Goal: Transaction & Acquisition: Book appointment/travel/reservation

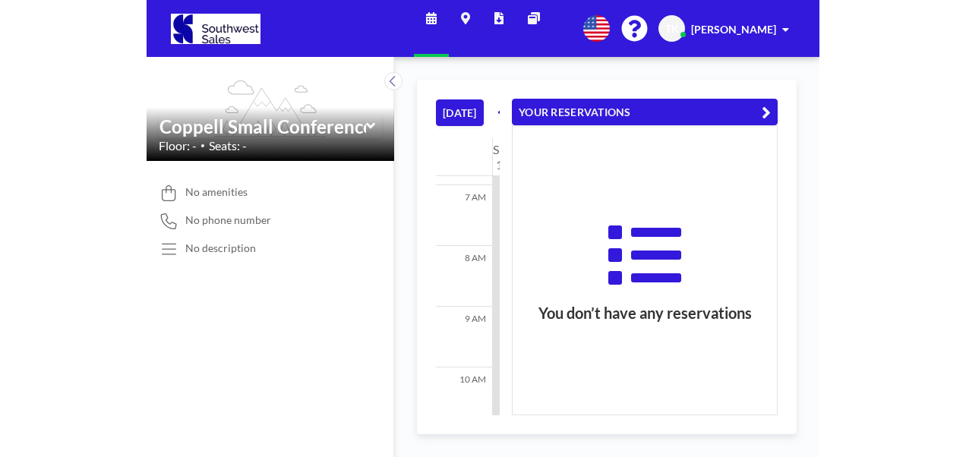
scroll to position [425, 0]
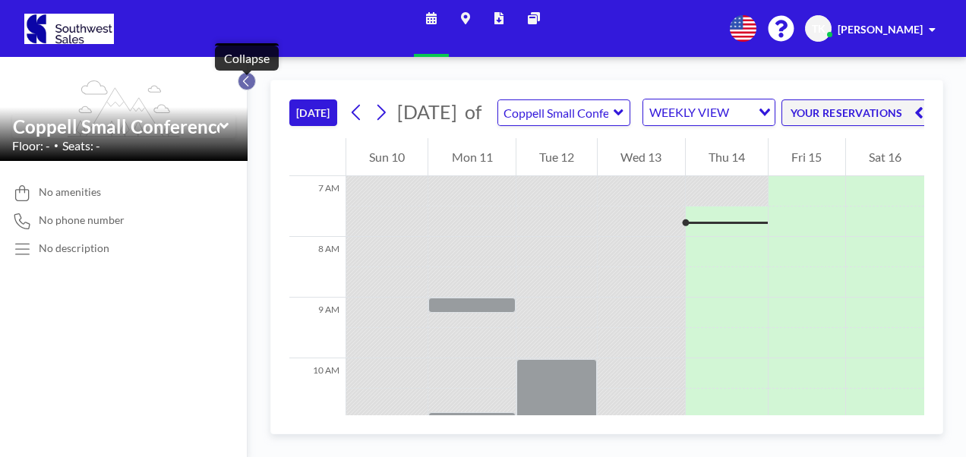
click at [244, 82] on icon at bounding box center [246, 81] width 10 height 15
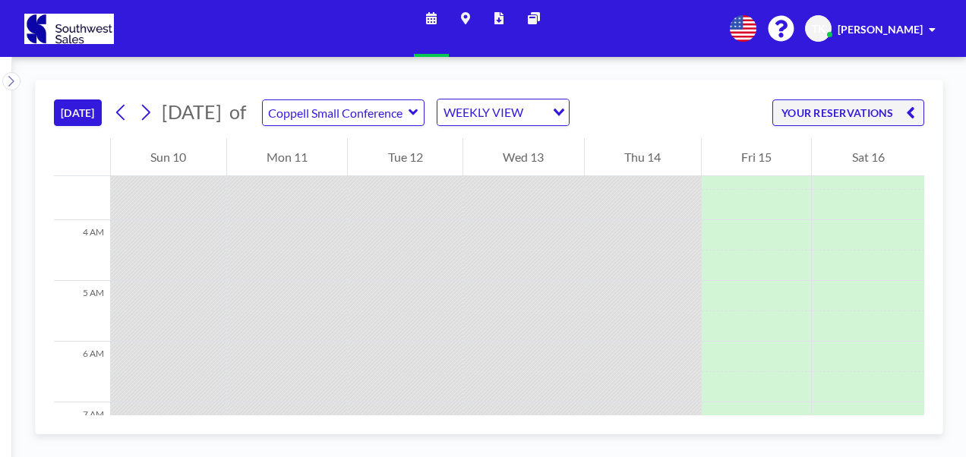
scroll to position [197, 0]
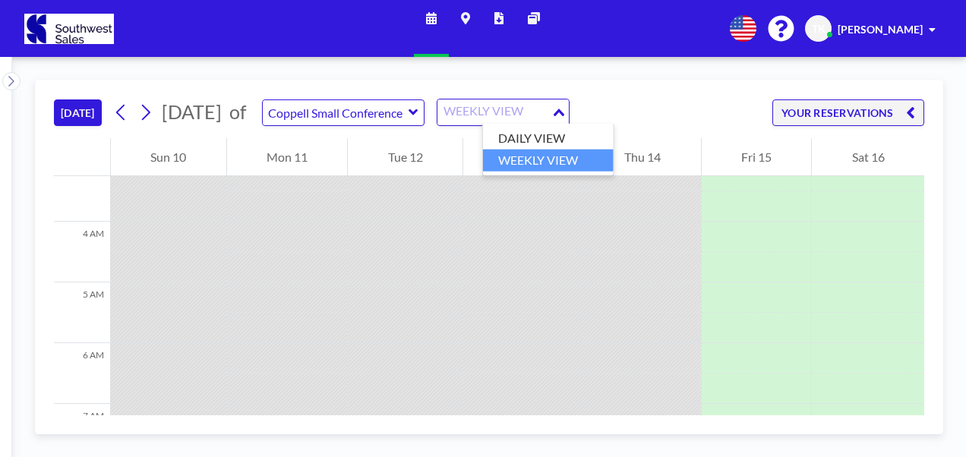
click at [564, 109] on icon "Search for option" at bounding box center [558, 113] width 11 height 8
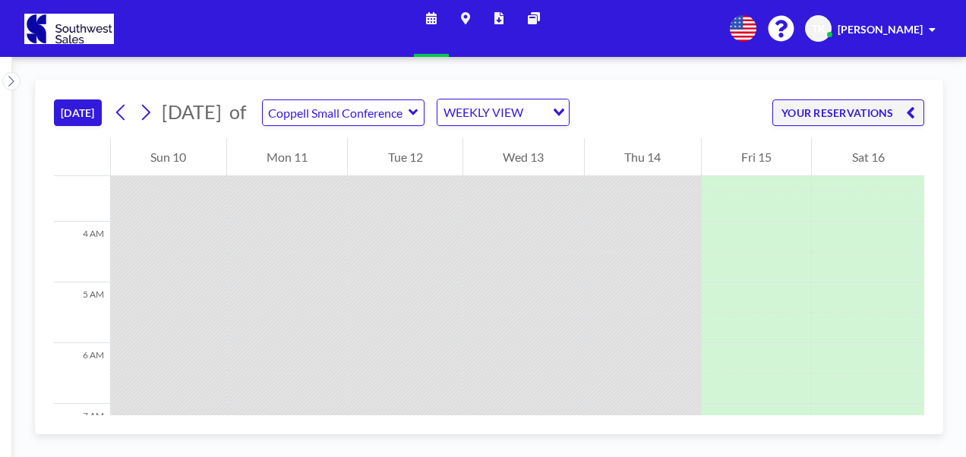
click at [418, 112] on icon at bounding box center [412, 112] width 9 height 6
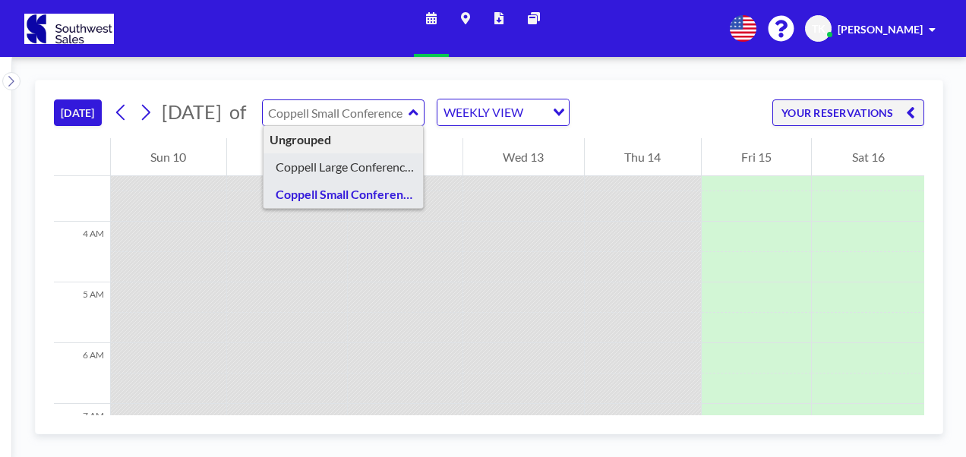
type input "Coppell Large Conference Room"
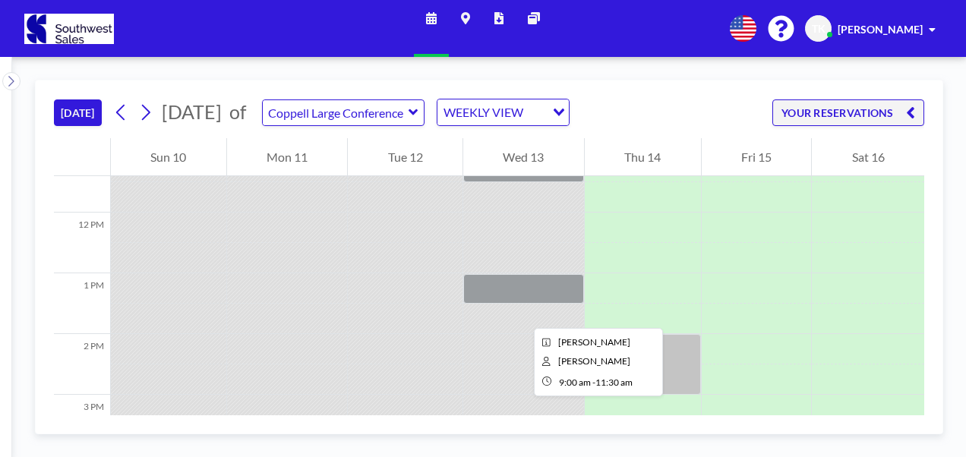
scroll to position [729, 0]
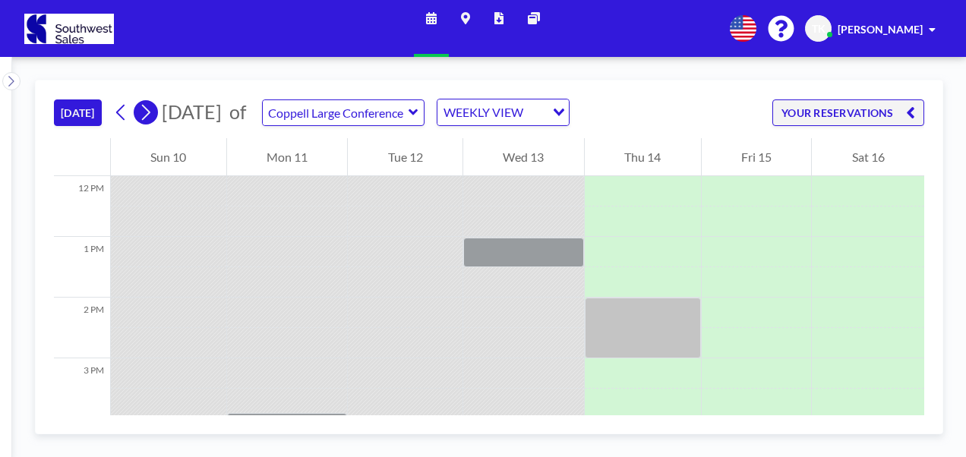
click at [150, 115] on icon at bounding box center [145, 112] width 14 height 23
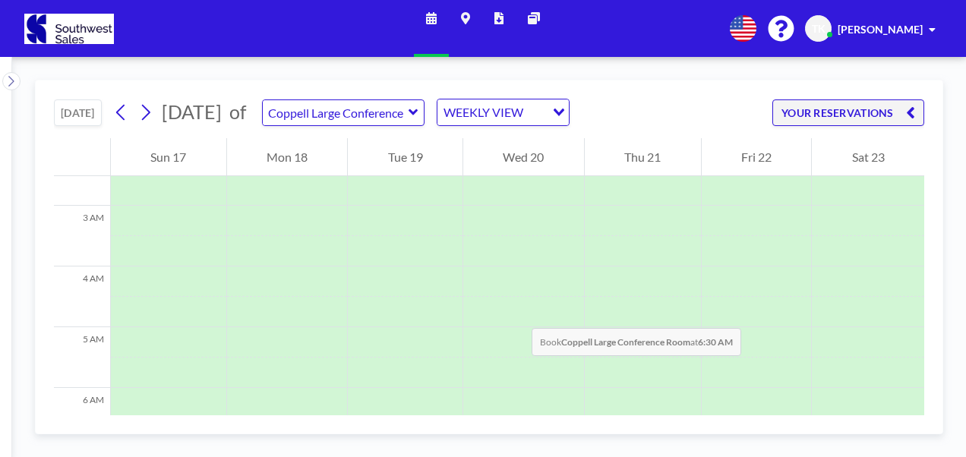
scroll to position [152, 0]
click at [430, 24] on icon at bounding box center [431, 18] width 11 height 12
click at [430, 22] on icon at bounding box center [431, 18] width 11 height 12
click at [564, 111] on icon "Search for option" at bounding box center [558, 113] width 11 height 8
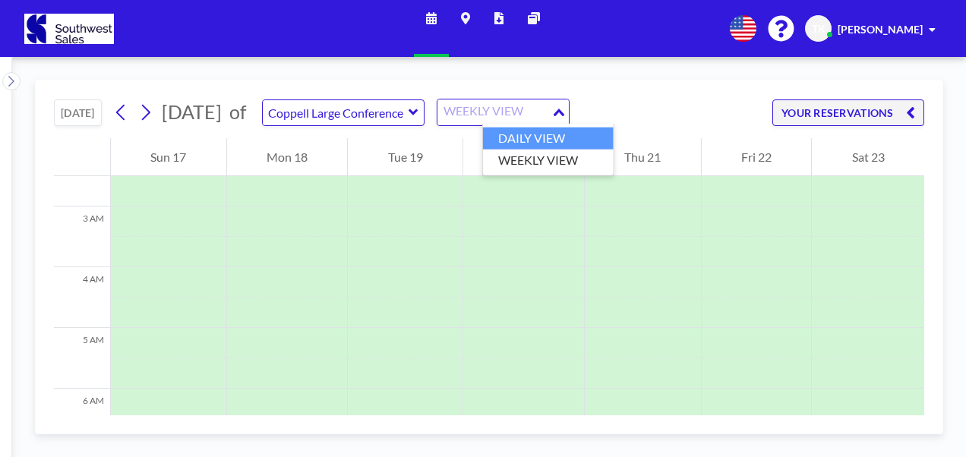
click at [542, 134] on li "DAILY VIEW" at bounding box center [548, 139] width 131 height 22
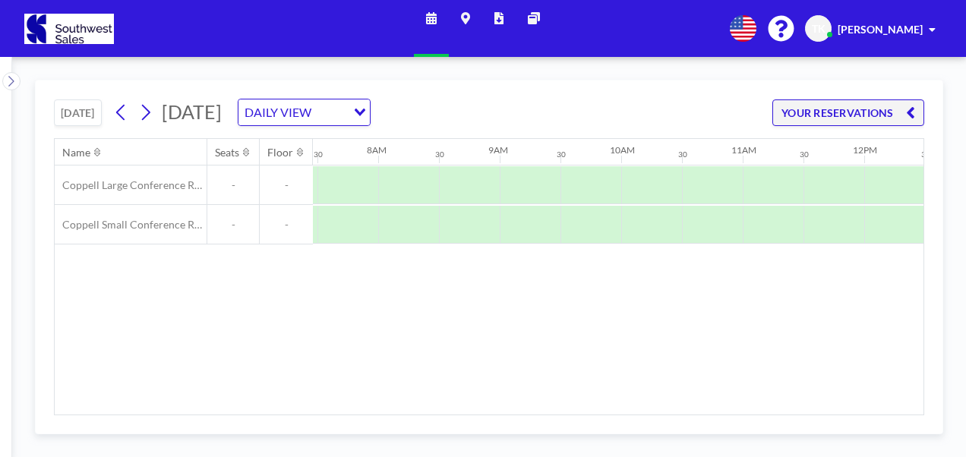
scroll to position [0, 911]
click at [123, 114] on icon at bounding box center [121, 112] width 14 height 23
click at [672, 109] on button "YOUR RESERVATIONS" at bounding box center [848, 112] width 152 height 27
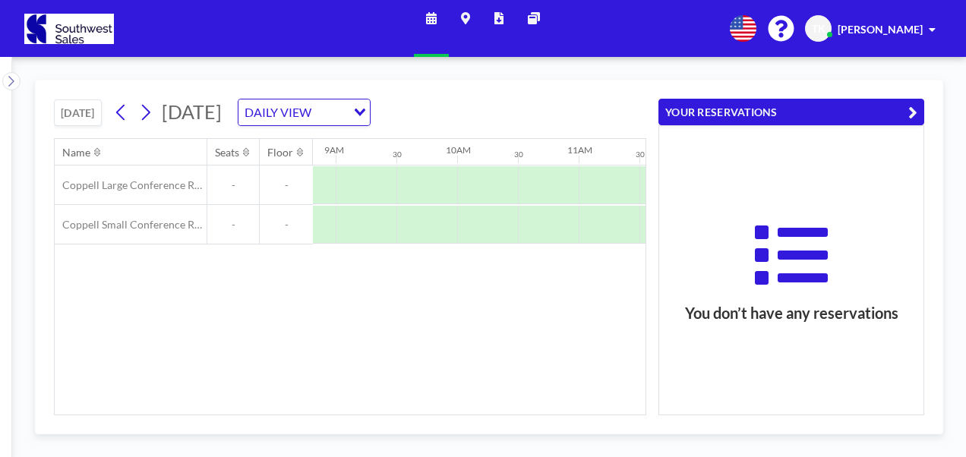
click at [672, 110] on icon "button" at bounding box center [912, 112] width 9 height 18
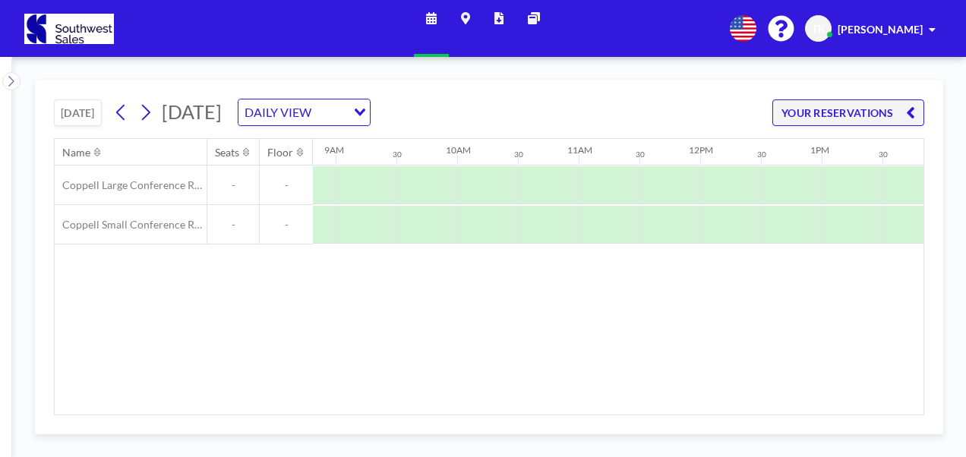
click at [89, 110] on button "[DATE]" at bounding box center [78, 112] width 48 height 27
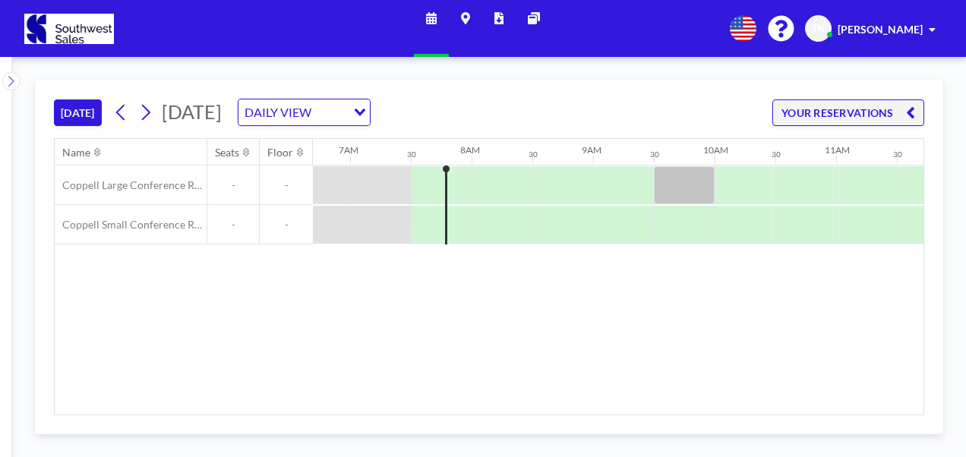
scroll to position [0, 850]
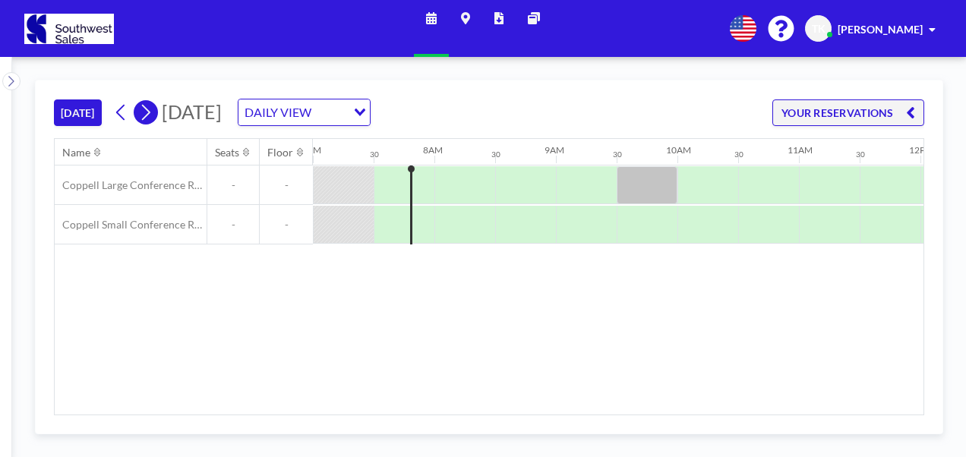
click at [147, 118] on icon at bounding box center [145, 112] width 14 height 23
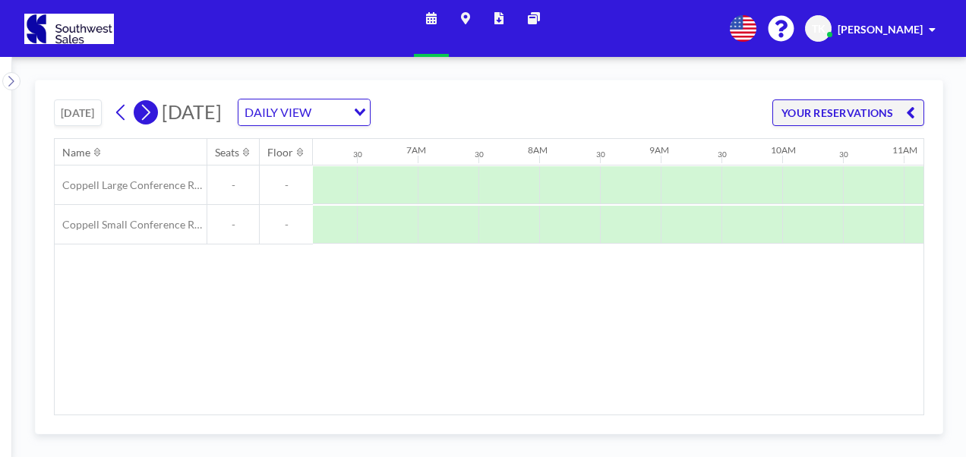
scroll to position [0, 953]
click at [147, 118] on icon at bounding box center [145, 112] width 14 height 23
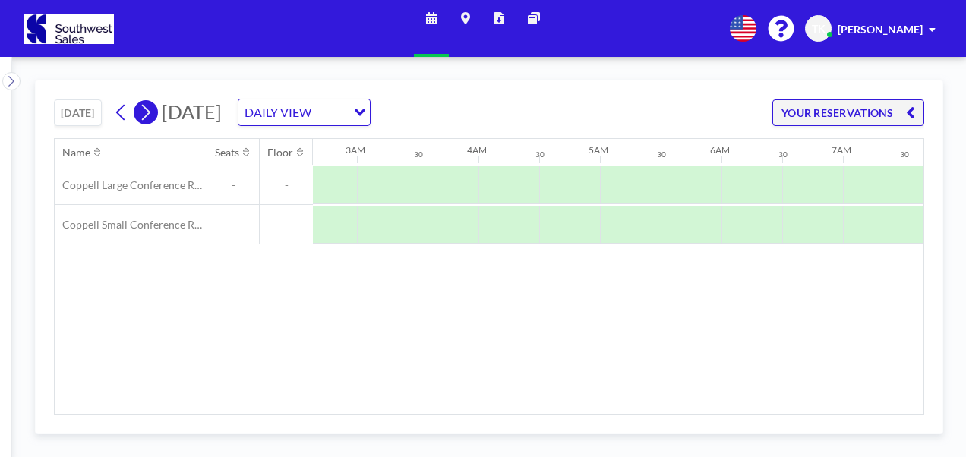
click at [147, 118] on icon at bounding box center [145, 112] width 14 height 23
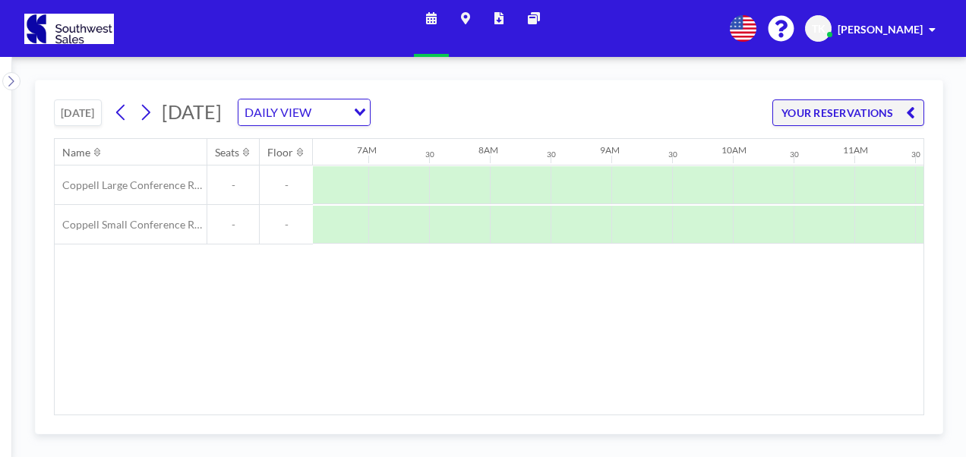
click at [672, 29] on span "TK" at bounding box center [819, 29] width 14 height 14
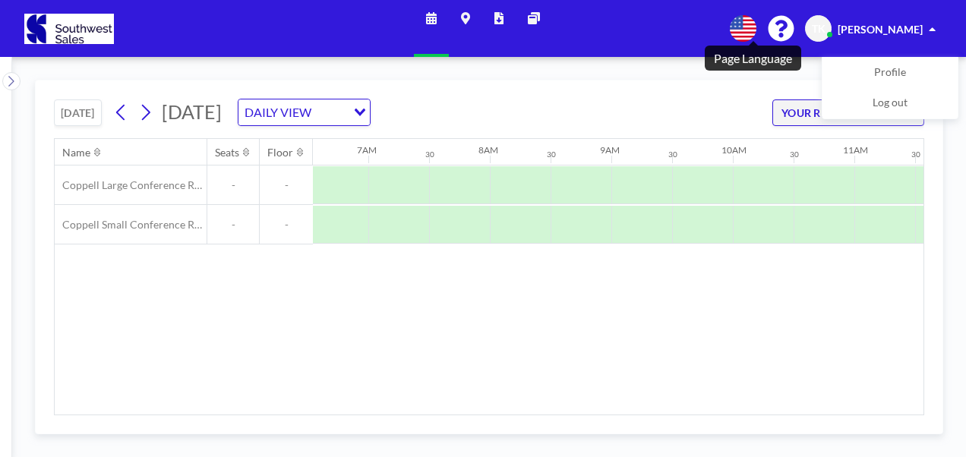
click at [672, 25] on icon at bounding box center [743, 28] width 27 height 27
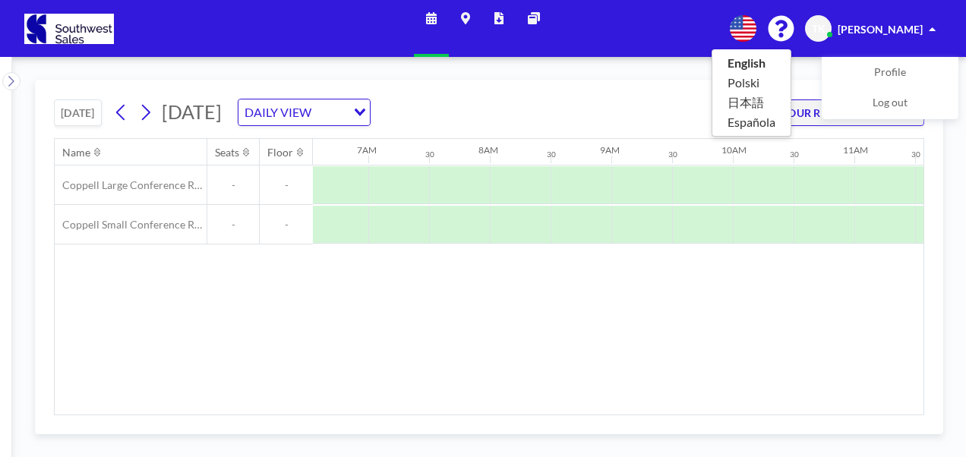
click at [672, 24] on div at bounding box center [483, 228] width 966 height 457
click at [536, 23] on icon at bounding box center [534, 18] width 12 height 12
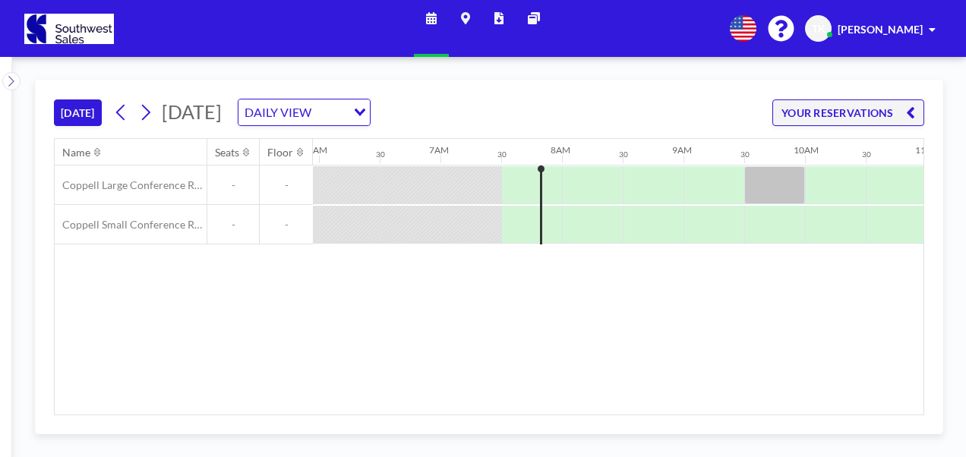
scroll to position [0, 850]
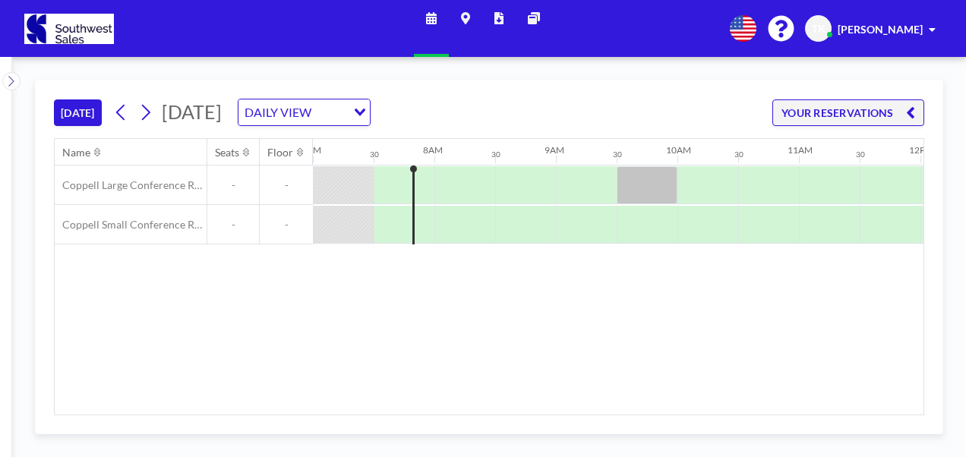
click at [365, 109] on icon "Search for option" at bounding box center [360, 113] width 11 height 8
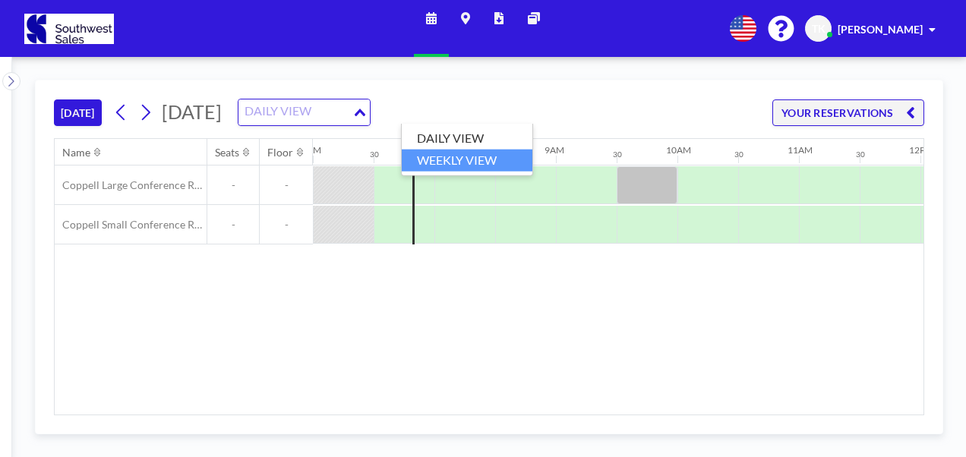
click at [429, 158] on li "WEEKLY VIEW" at bounding box center [467, 161] width 131 height 22
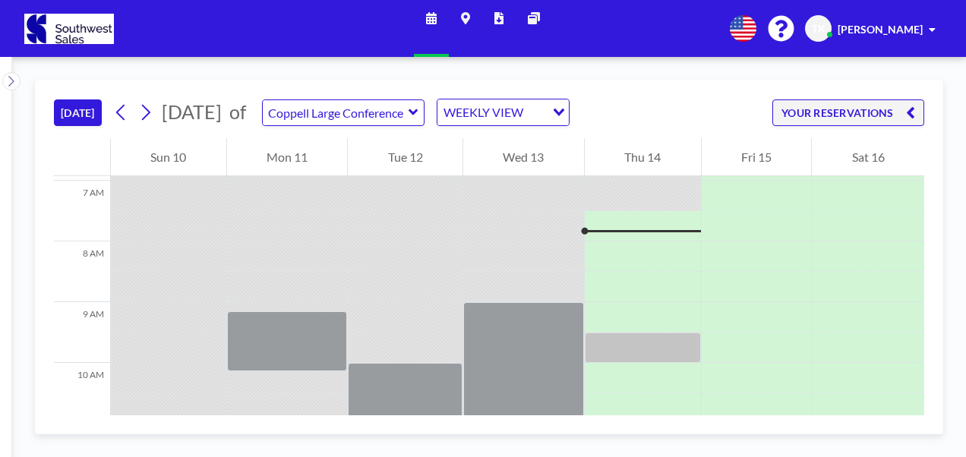
scroll to position [425, 0]
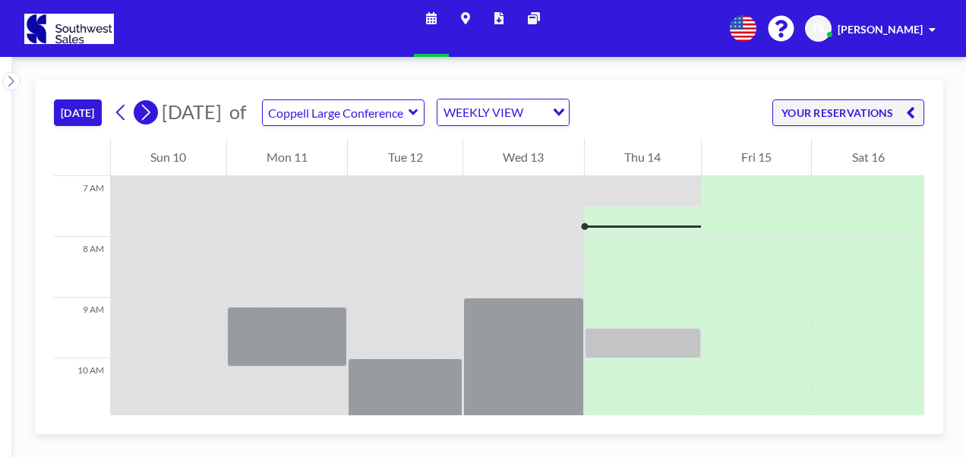
click at [150, 111] on icon at bounding box center [146, 113] width 8 height 16
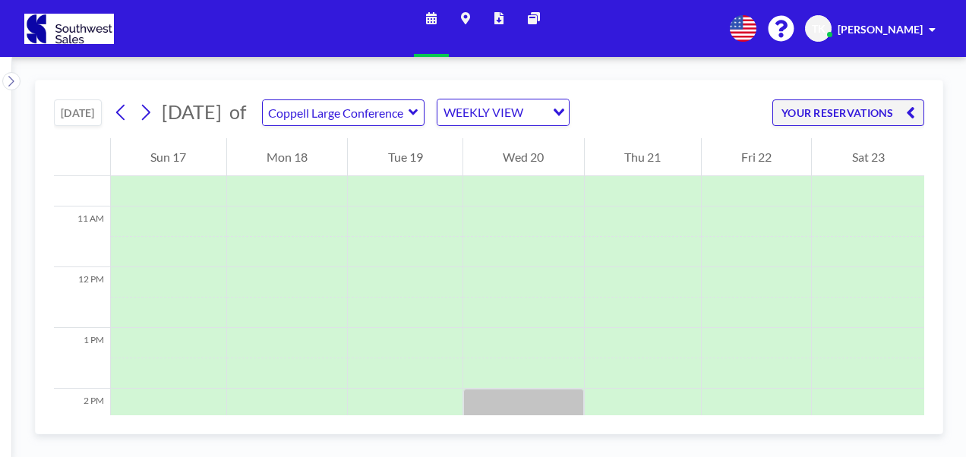
scroll to position [486, 0]
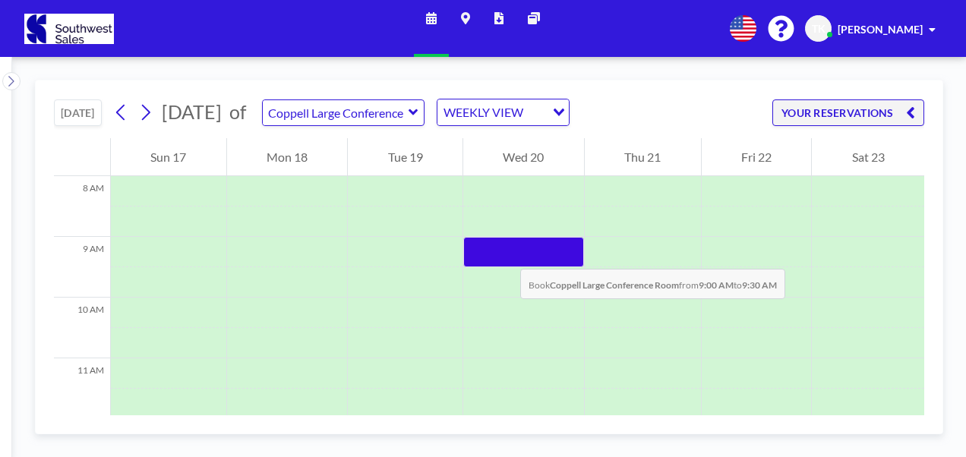
click at [505, 254] on div at bounding box center [523, 252] width 121 height 30
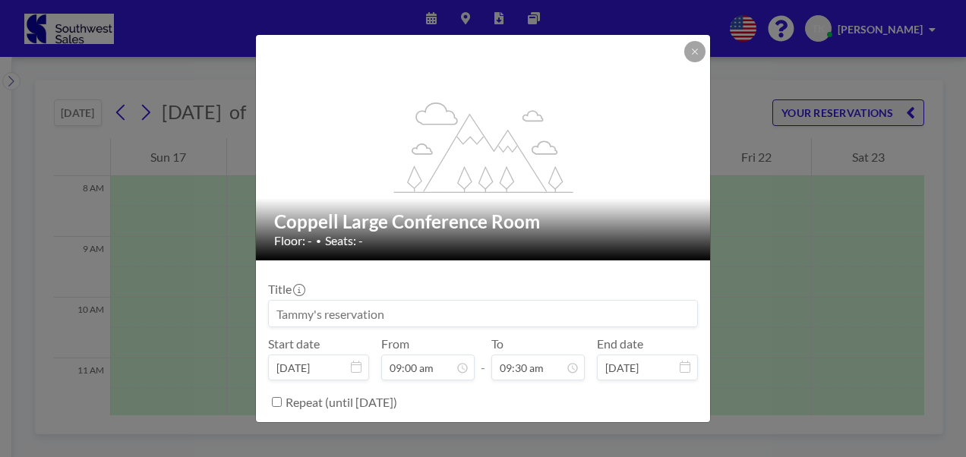
click at [390, 313] on input at bounding box center [483, 314] width 428 height 26
type input "M"
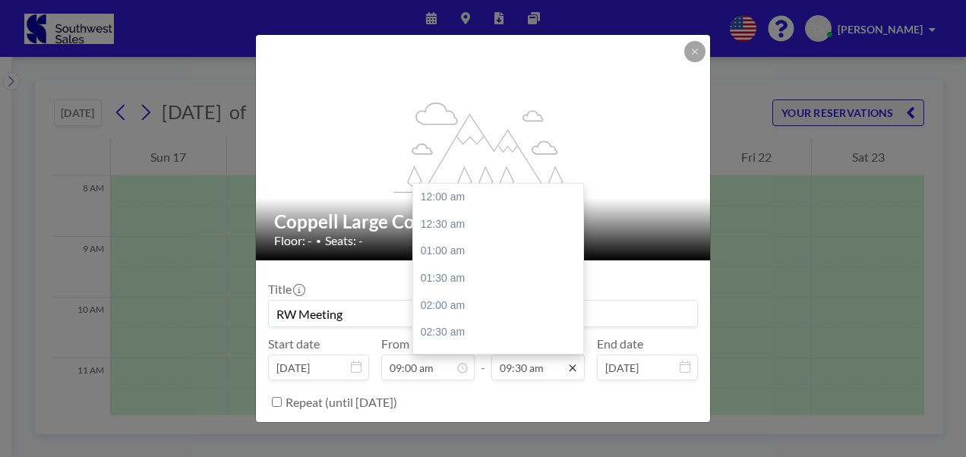
scroll to position [513, 0]
type input "RW Meeting"
click at [445, 276] on div "11:00 am" at bounding box center [502, 278] width 178 height 27
type input "11:00 am"
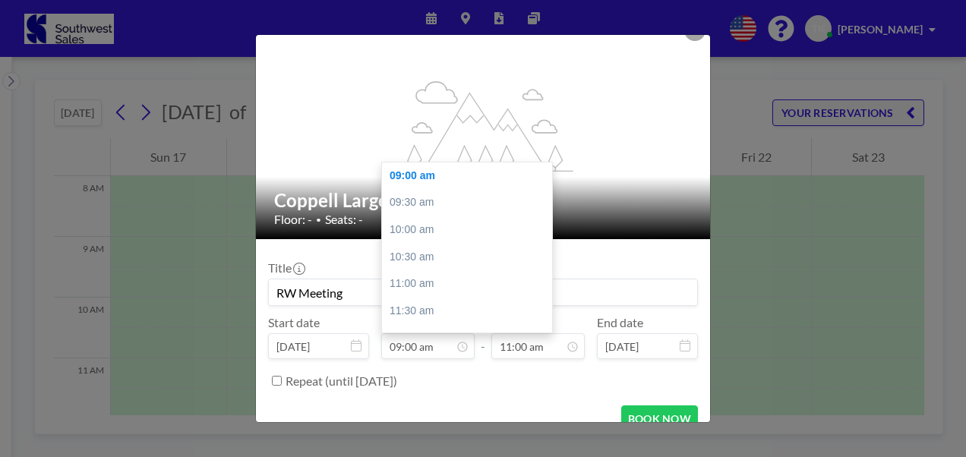
scroll to position [41, 0]
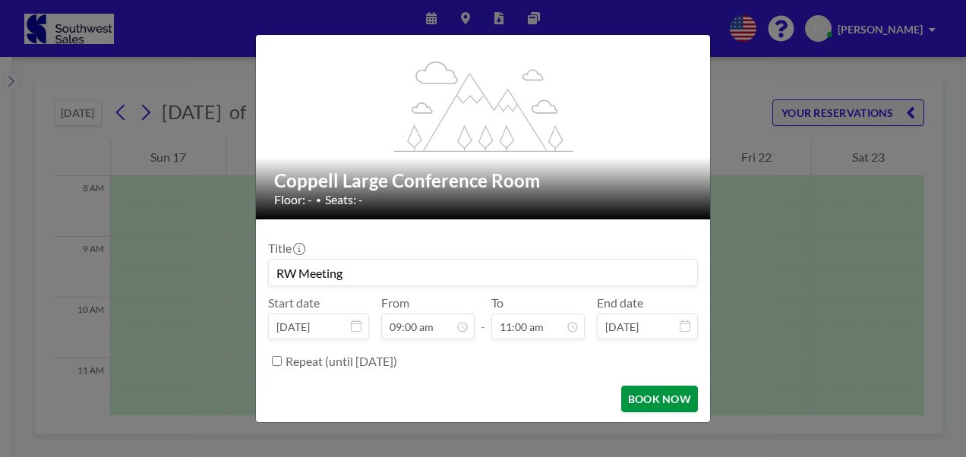
click at [644, 400] on button "BOOK NOW" at bounding box center [659, 399] width 77 height 27
